Goal: Task Accomplishment & Management: Manage account settings

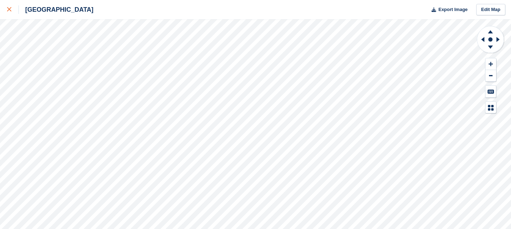
click at [11, 10] on icon at bounding box center [9, 9] width 4 height 4
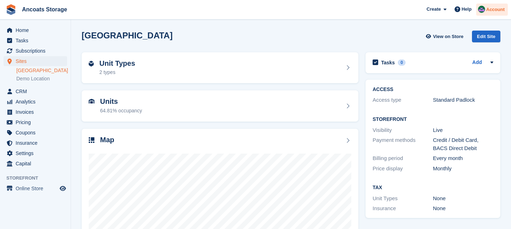
click at [491, 11] on span "Account" at bounding box center [495, 9] width 18 height 7
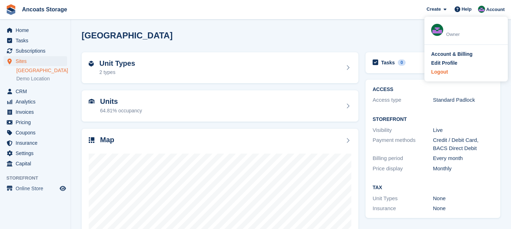
click at [444, 72] on div "Logout" at bounding box center [439, 71] width 17 height 7
